Goal: Find specific page/section: Find specific page/section

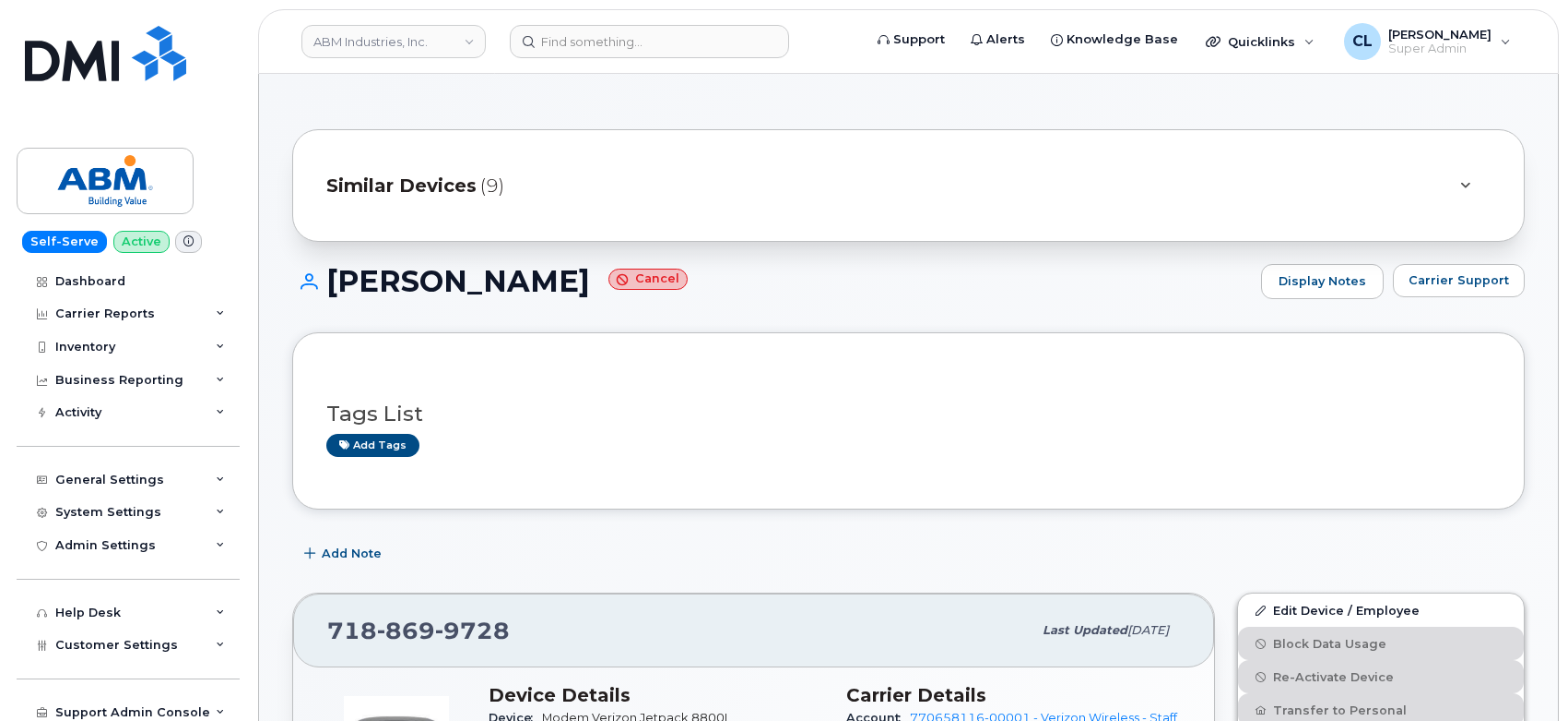
scroll to position [361, 0]
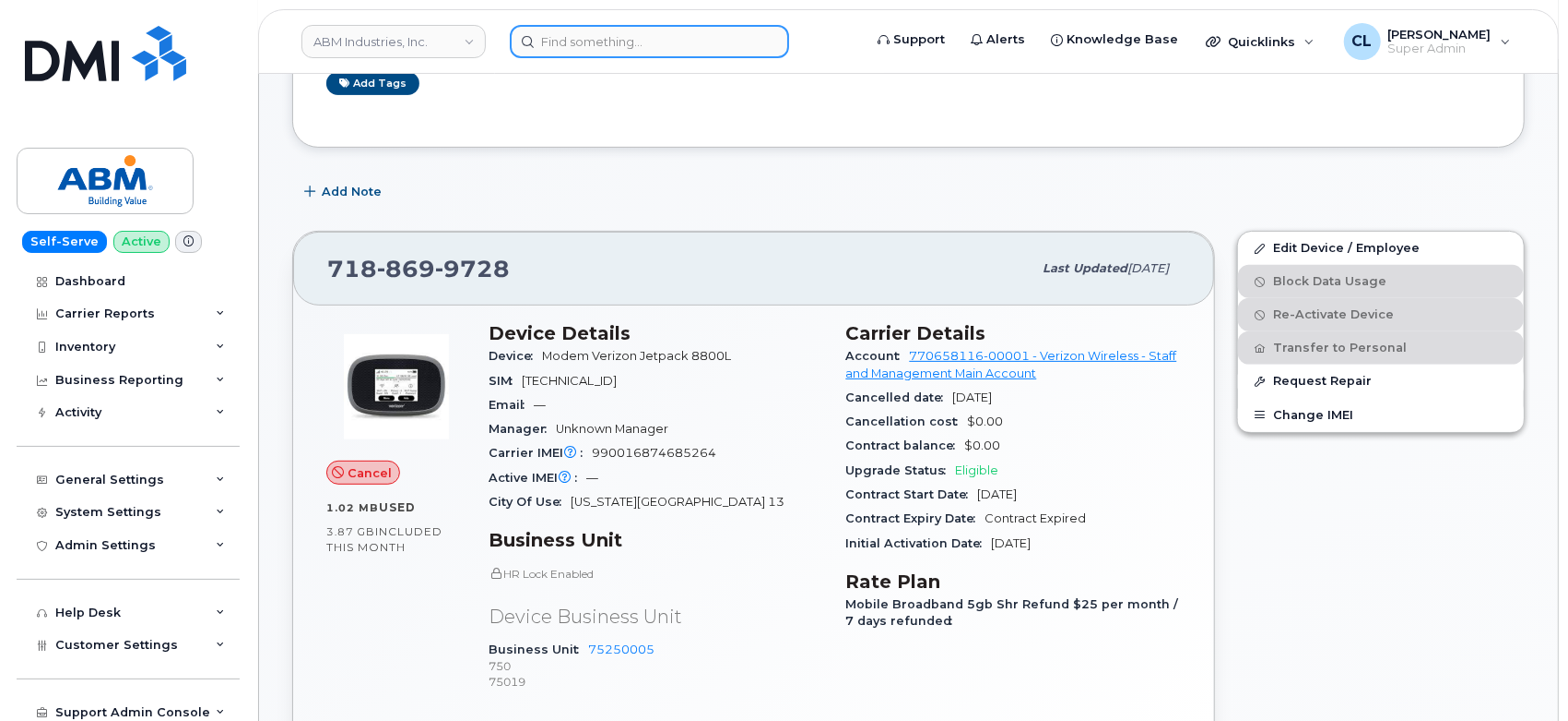
click at [555, 45] on input at bounding box center [649, 41] width 280 height 34
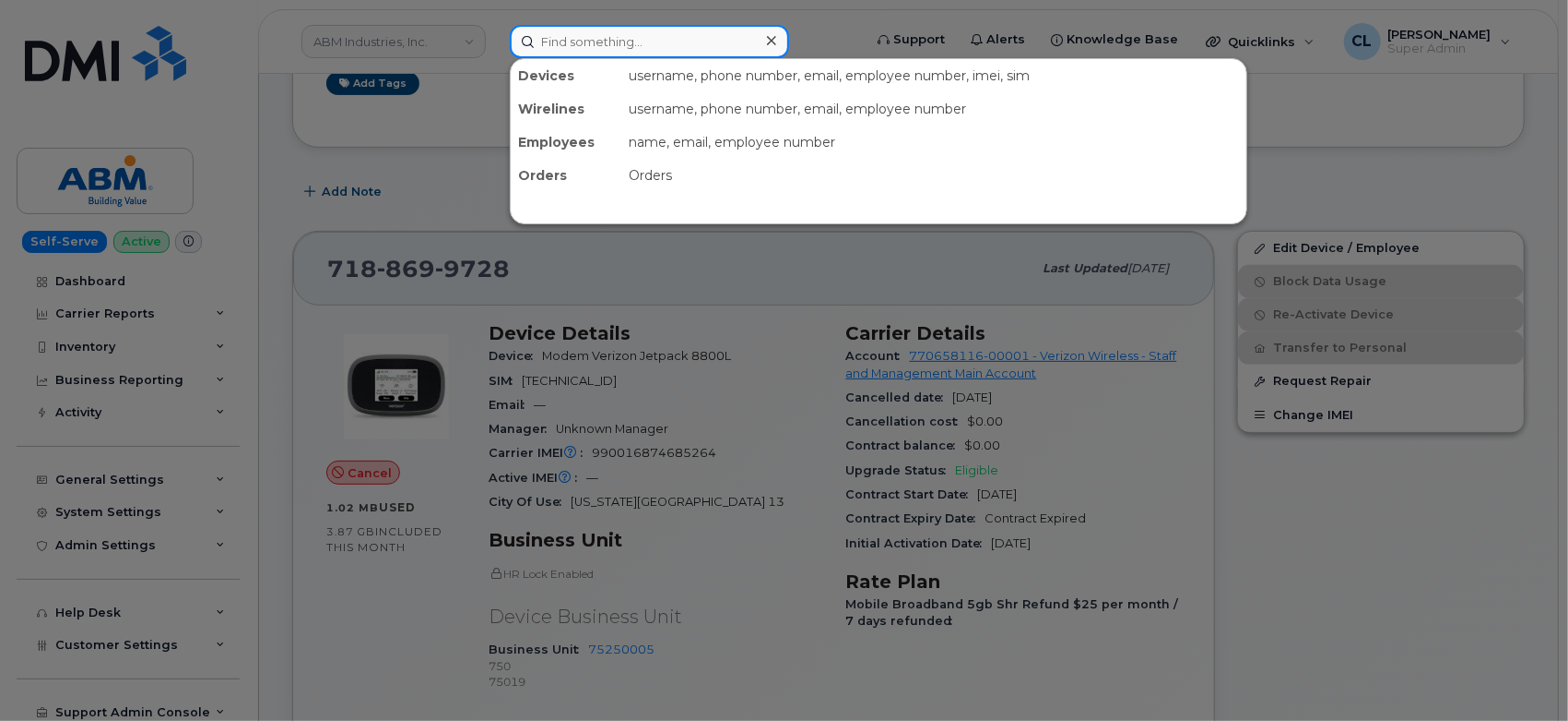
paste input "5132627835"
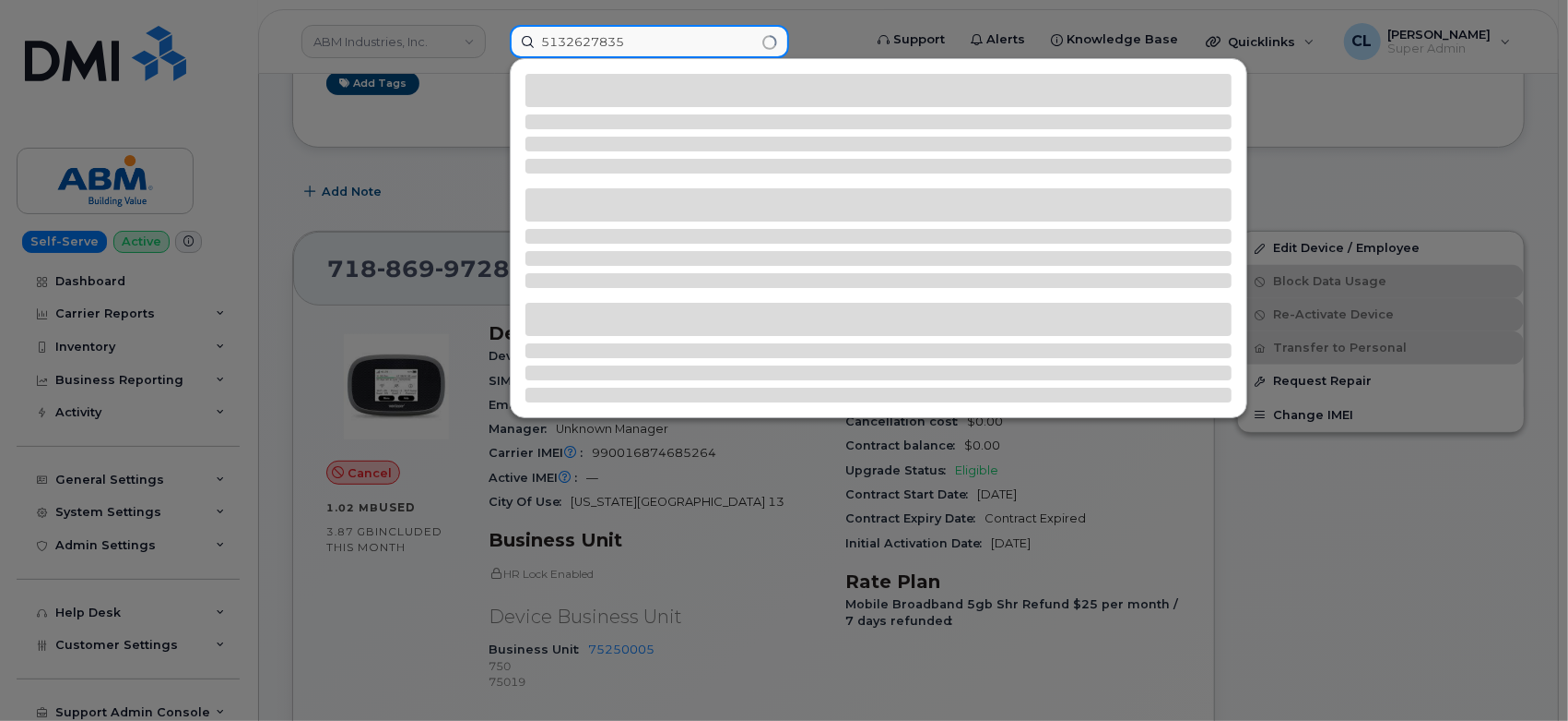
type input "5132627835"
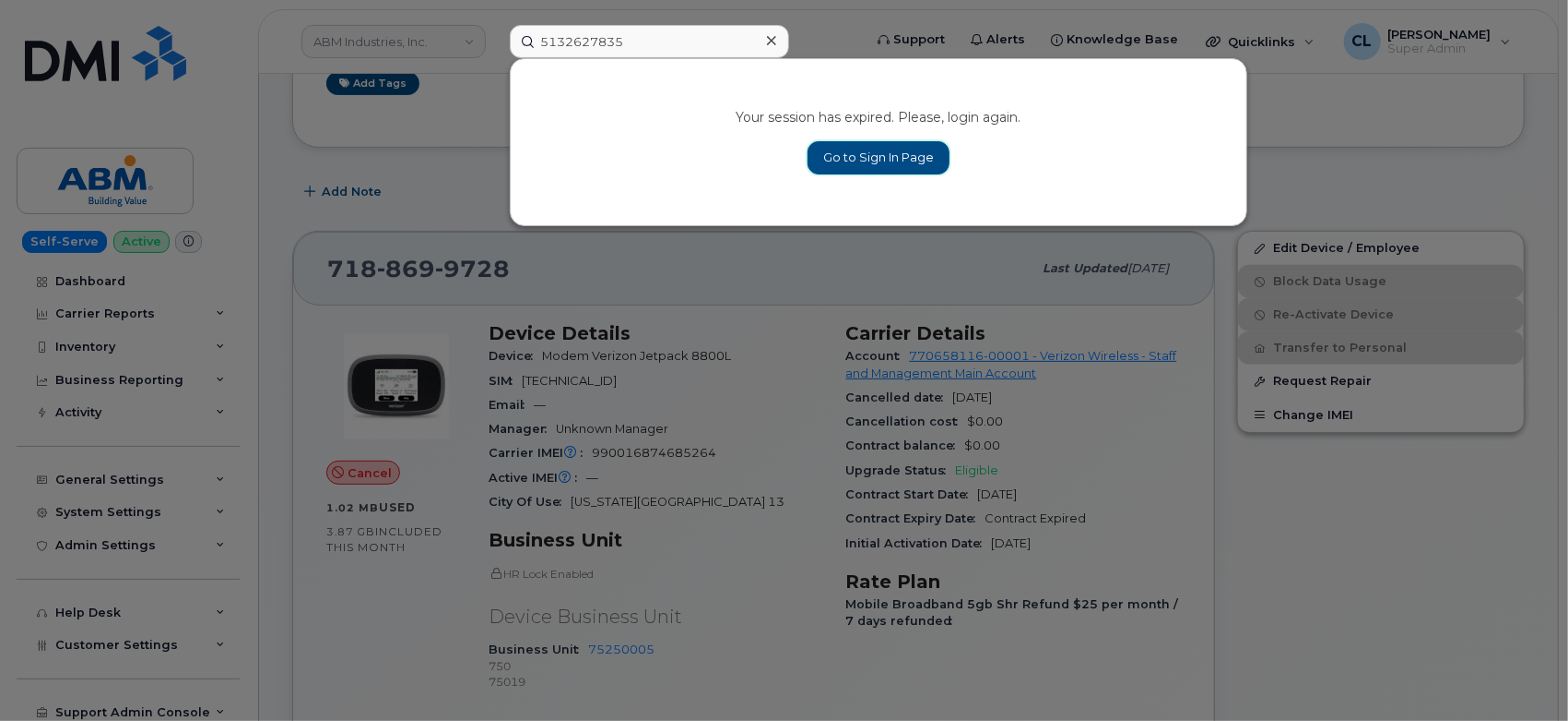
click at [876, 161] on link "Go to Sign In Page" at bounding box center [879, 158] width 142 height 34
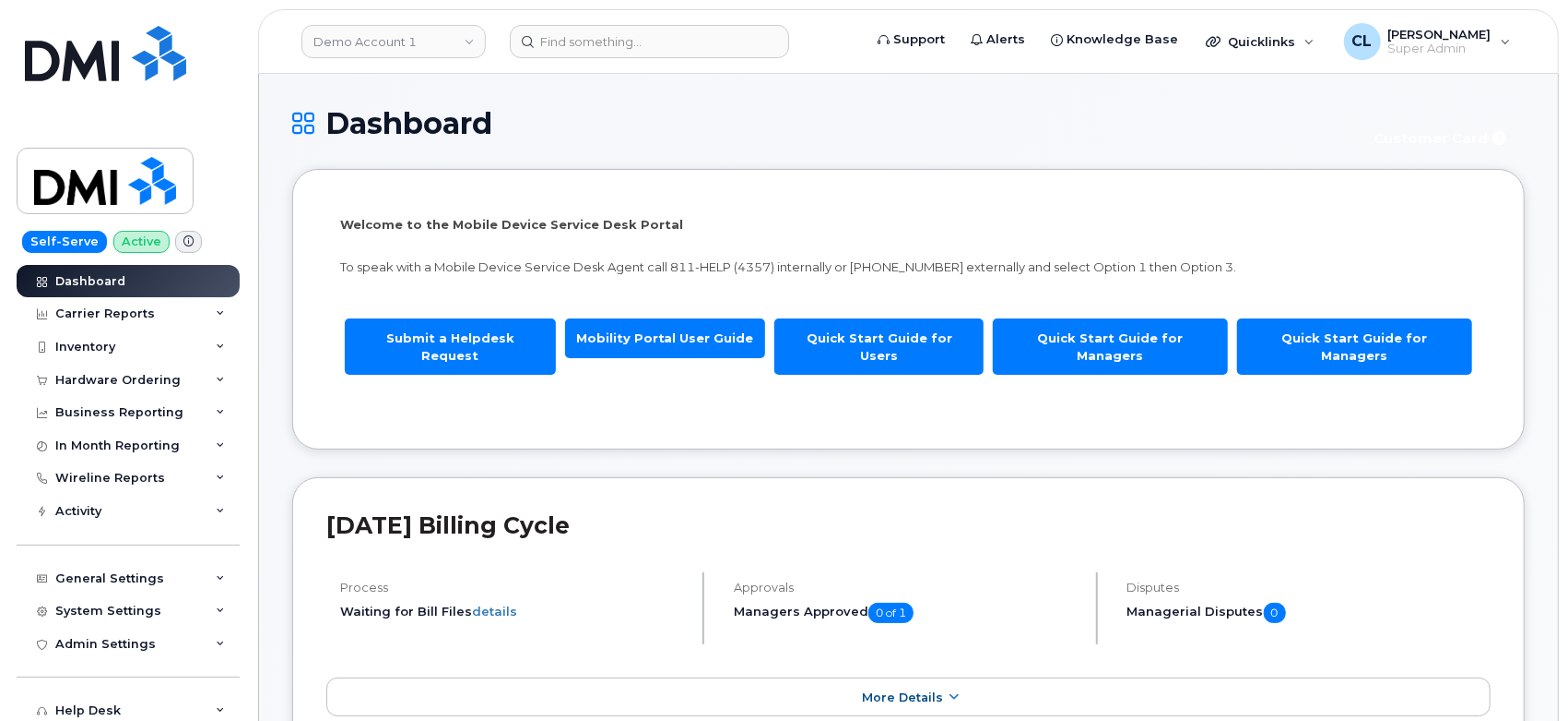
click at [629, 61] on header "Demo Account 1 Support Alerts Knowledge Base Quicklinks Suspend / Cancel Device…" at bounding box center [909, 41] width 1301 height 64
click at [628, 55] on input at bounding box center [649, 41] width 280 height 34
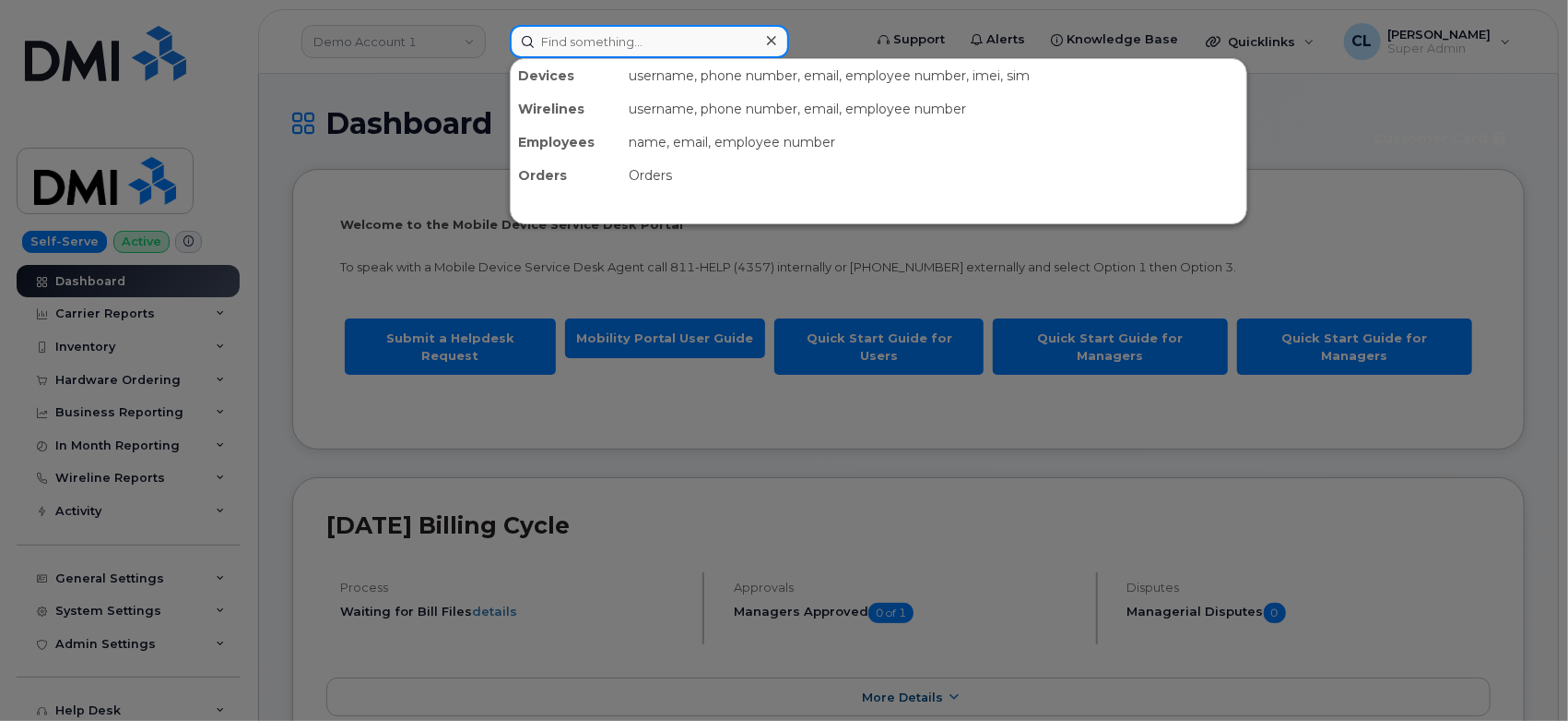
click at [619, 49] on input at bounding box center [649, 41] width 280 height 34
paste input "5132627835"
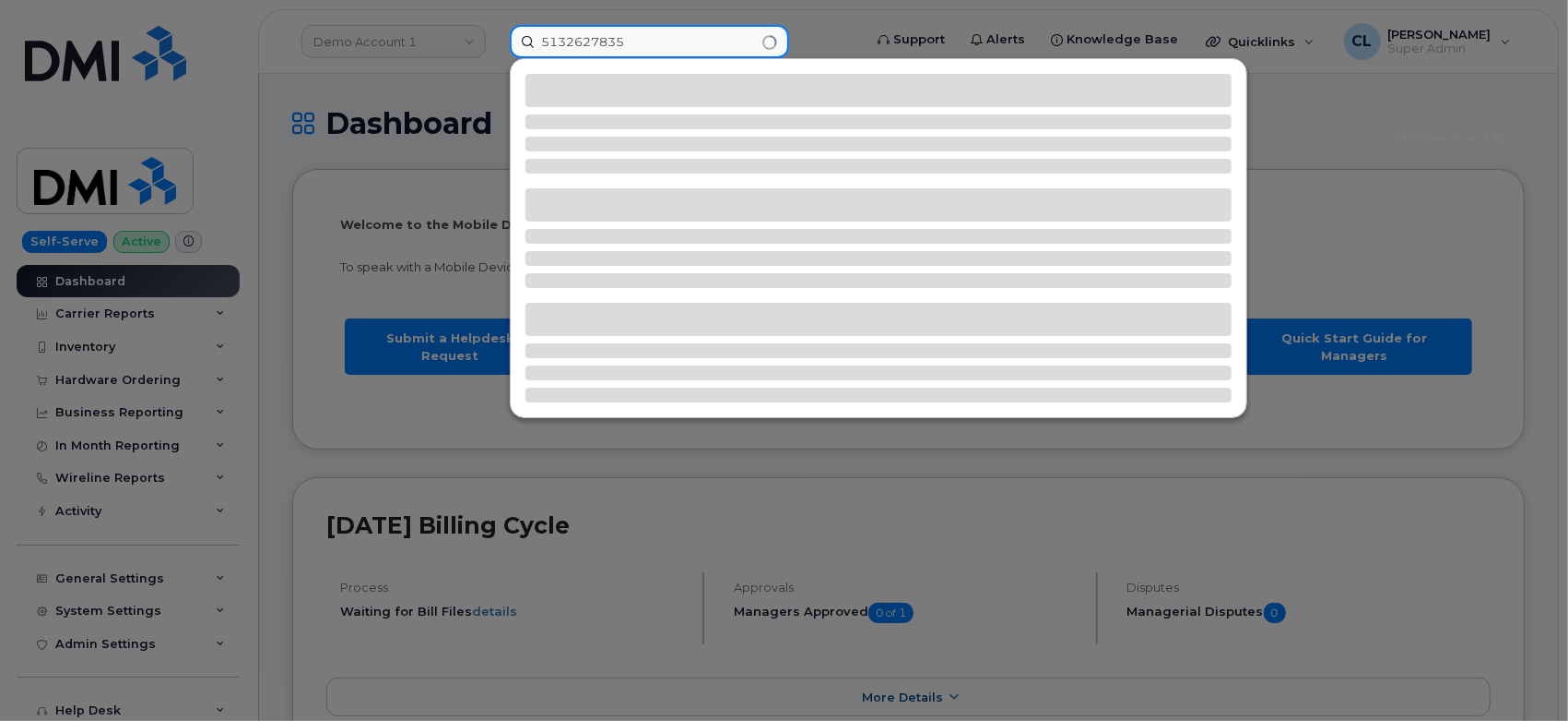
type input "5132627835"
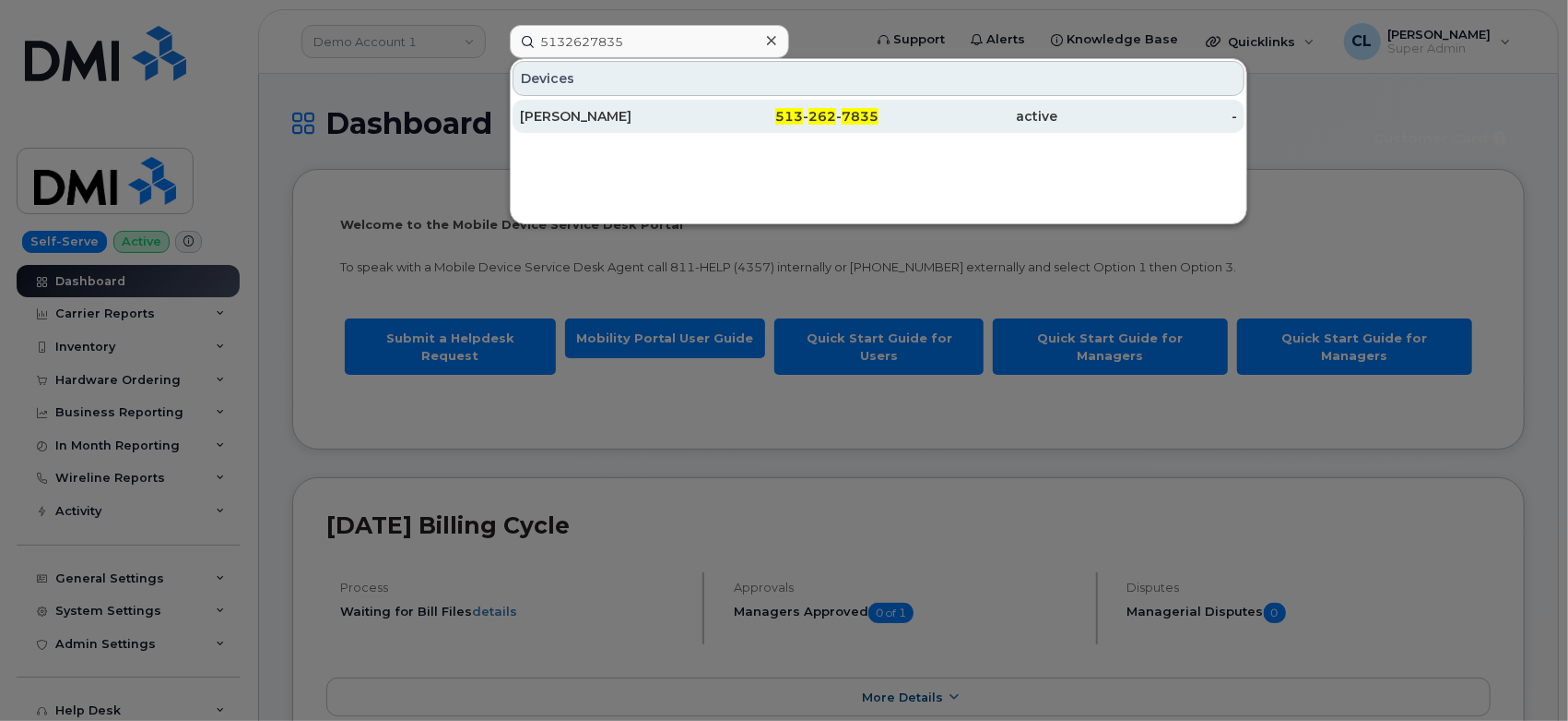
click at [598, 115] on div "[PERSON_NAME]" at bounding box center [609, 115] width 180 height 18
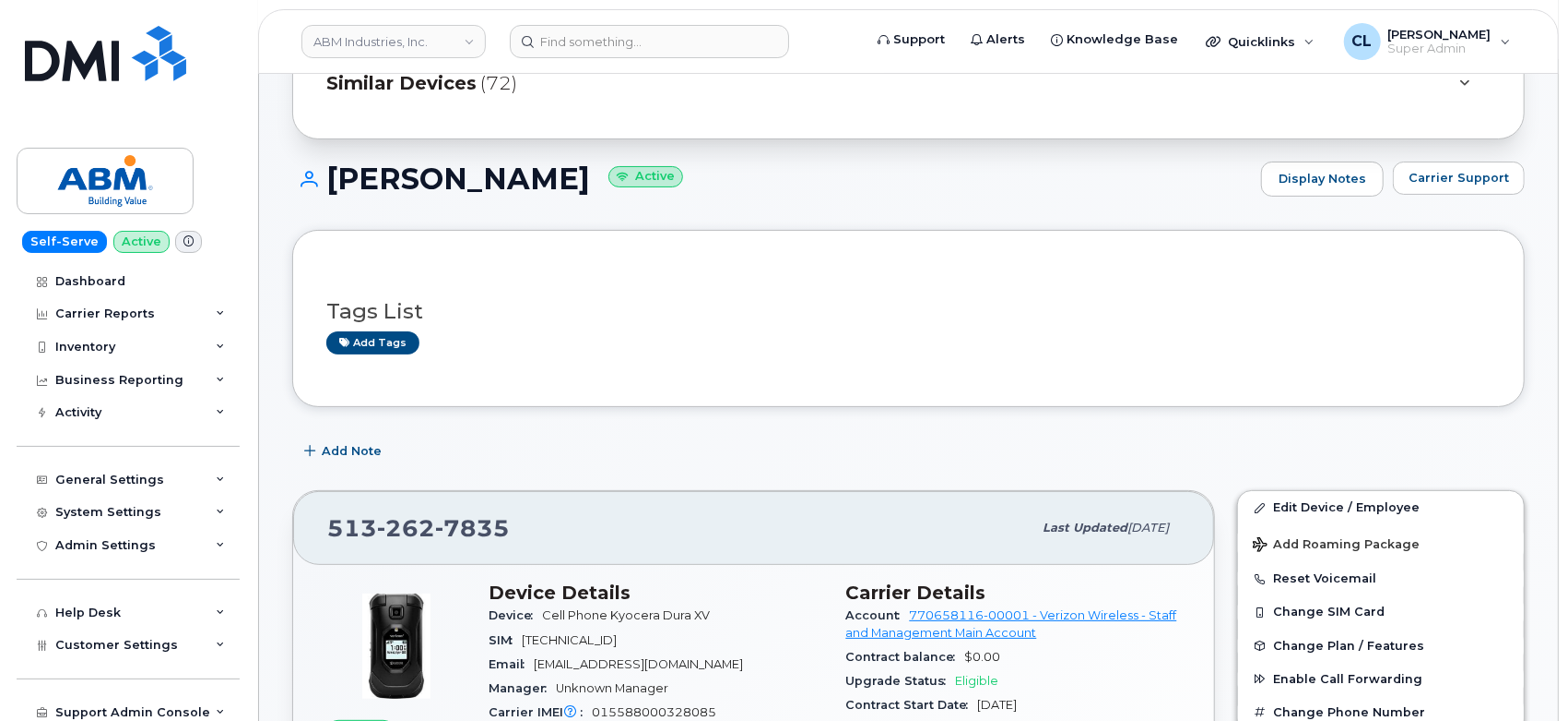
scroll to position [259, 0]
